Goal: Find specific page/section: Find specific page/section

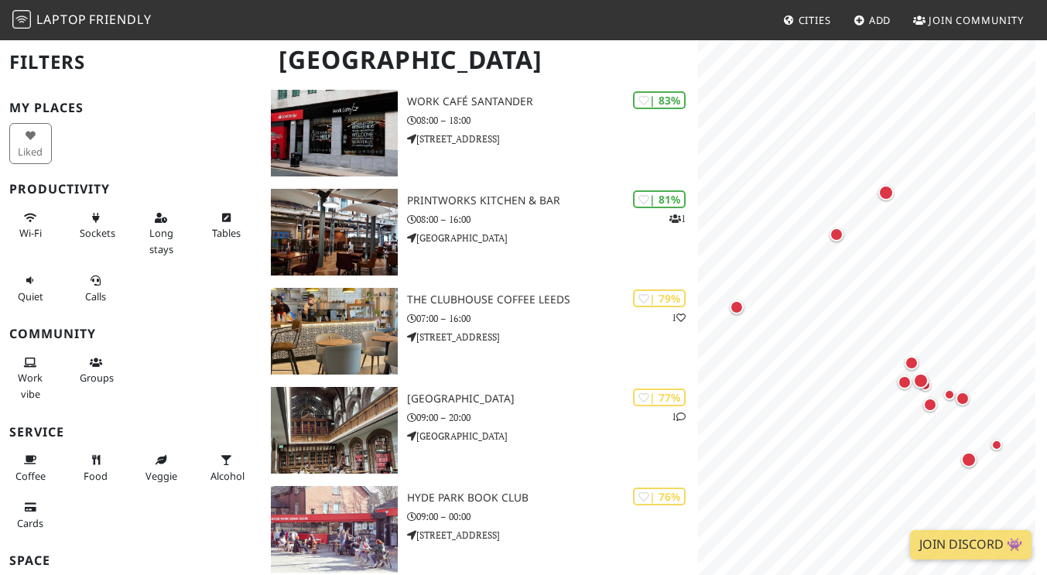
scroll to position [232, 0]
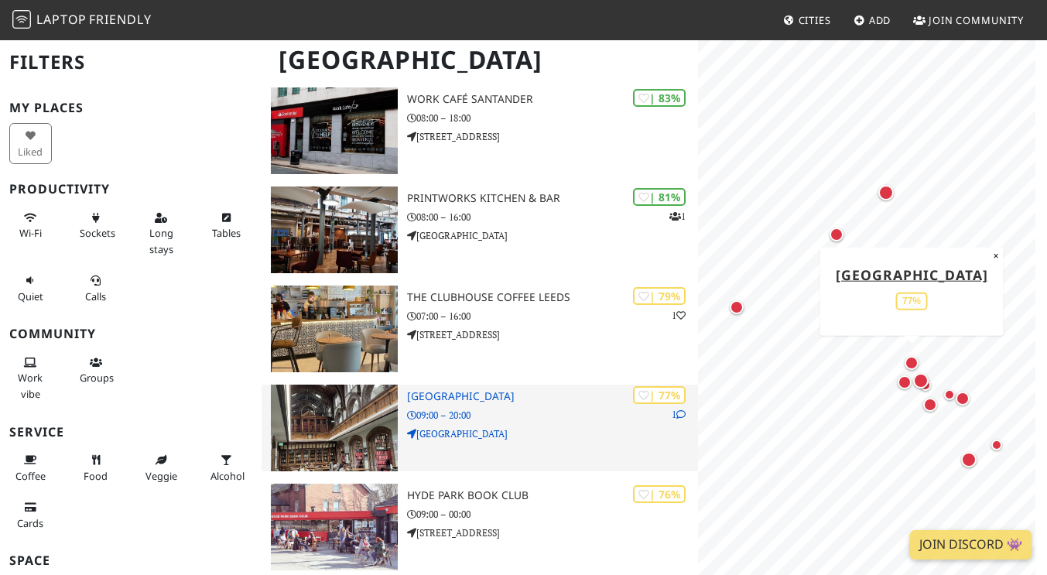
click at [500, 390] on h3 "[GEOGRAPHIC_DATA]" at bounding box center [552, 396] width 291 height 13
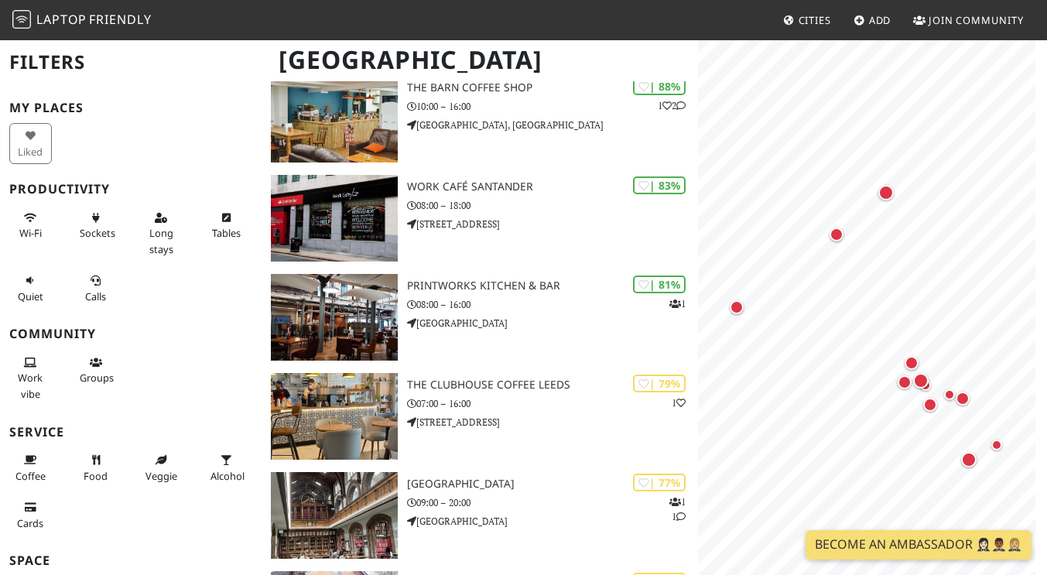
scroll to position [5, 0]
